Goal: Task Accomplishment & Management: Manage account settings

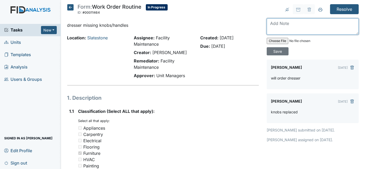
click at [277, 23] on textarea at bounding box center [312, 26] width 92 height 16
type textarea "dresser replaced"
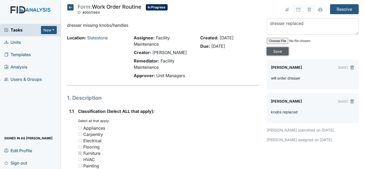
click at [288, 47] on input "Save" at bounding box center [277, 51] width 22 height 8
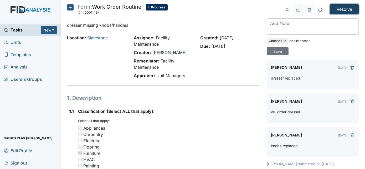
click at [341, 6] on input "Resolve" at bounding box center [344, 9] width 29 height 10
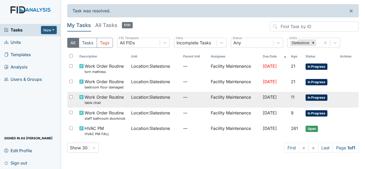
click at [197, 99] on span "—" at bounding box center [194, 97] width 23 height 6
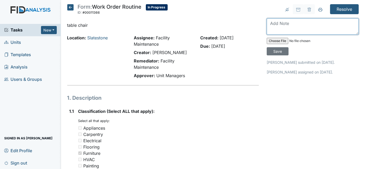
click at [285, 19] on textarea at bounding box center [312, 26] width 92 height 16
type textarea "repaired"
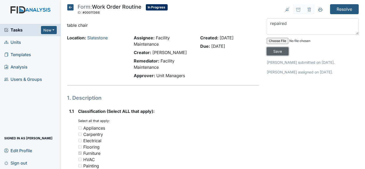
click at [288, 47] on input "Save" at bounding box center [277, 51] width 22 height 8
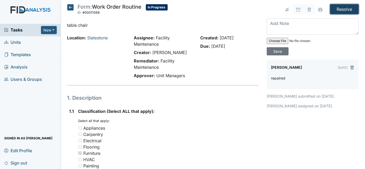
click at [340, 9] on input "Resolve" at bounding box center [344, 9] width 29 height 10
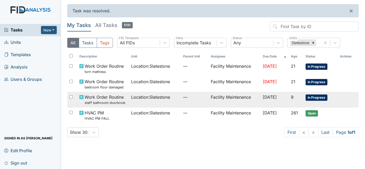
click at [249, 104] on td "Facility Maintenance" at bounding box center [234, 99] width 52 height 15
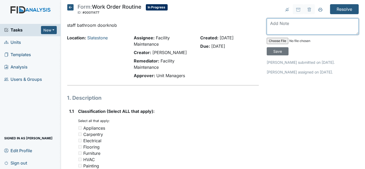
click at [273, 22] on textarea at bounding box center [312, 26] width 92 height 16
type textarea "c"
type textarea "door knob replaced and keys on manager desk"
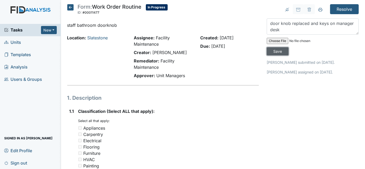
click at [288, 47] on input "Save" at bounding box center [277, 51] width 22 height 8
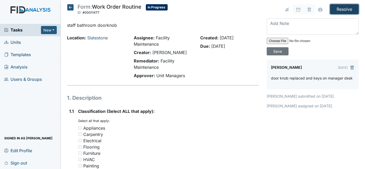
click at [339, 11] on input "Resolve" at bounding box center [344, 9] width 29 height 10
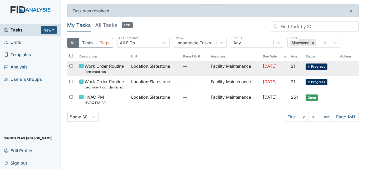
click at [236, 69] on td "Facility Maintenance" at bounding box center [234, 68] width 52 height 15
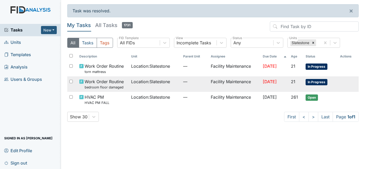
click at [158, 84] on span "Location : Slatestone" at bounding box center [150, 81] width 39 height 6
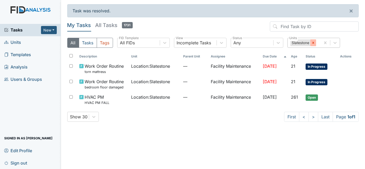
click at [311, 45] on div at bounding box center [313, 42] width 6 height 7
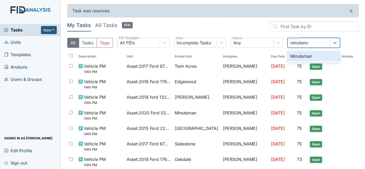
type input "minuteman"
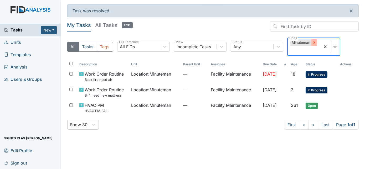
click at [313, 40] on div at bounding box center [314, 42] width 6 height 7
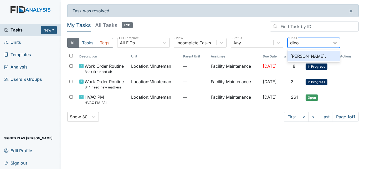
type input "dixon"
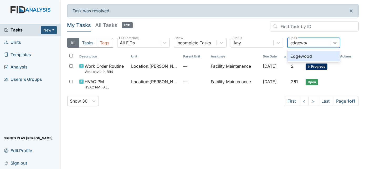
type input "edgewood"
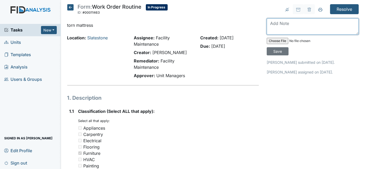
click at [306, 23] on textarea at bounding box center [312, 26] width 92 height 16
type textarea "will notify zach"
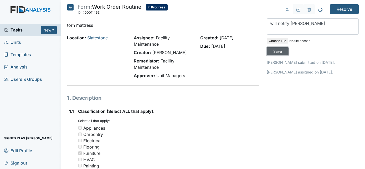
click at [288, 47] on input "Save" at bounding box center [277, 51] width 22 height 8
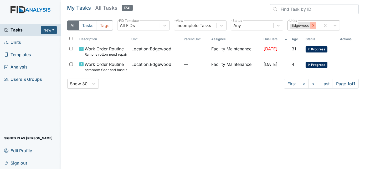
click at [313, 27] on icon at bounding box center [313, 26] width 4 height 4
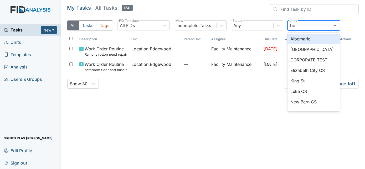
type input "bea"
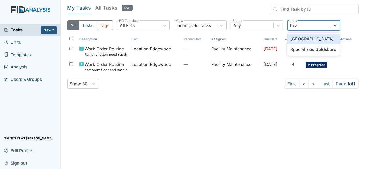
click at [317, 41] on div "[GEOGRAPHIC_DATA]" at bounding box center [313, 39] width 53 height 11
